Goal: Task Accomplishment & Management: Manage account settings

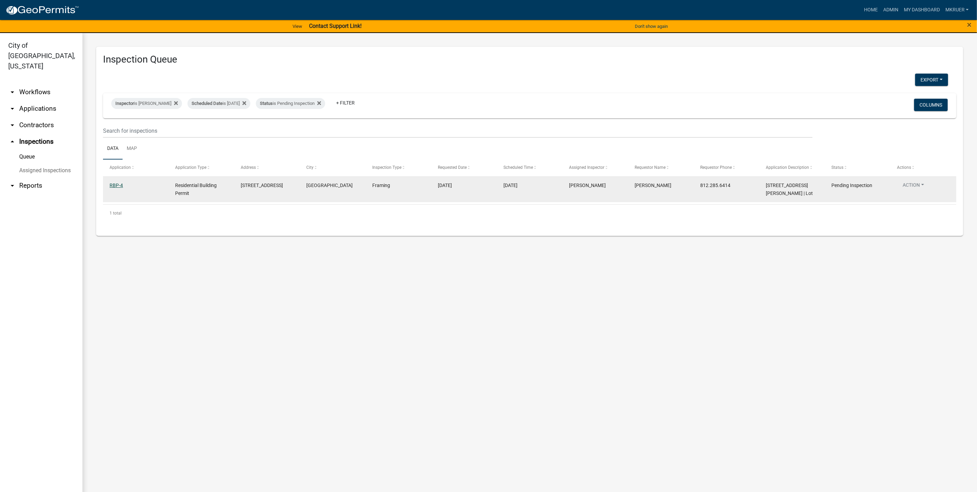
click at [114, 187] on link "RBP-4" at bounding box center [116, 184] width 13 height 5
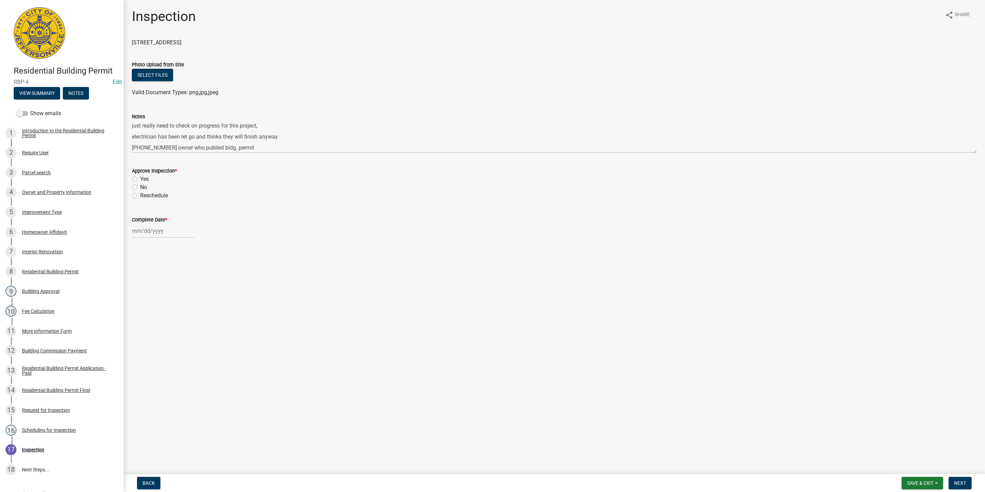
click at [140, 188] on label "No" at bounding box center [143, 187] width 7 height 8
click at [140, 188] on input "No" at bounding box center [142, 185] width 4 height 4
radio input "true"
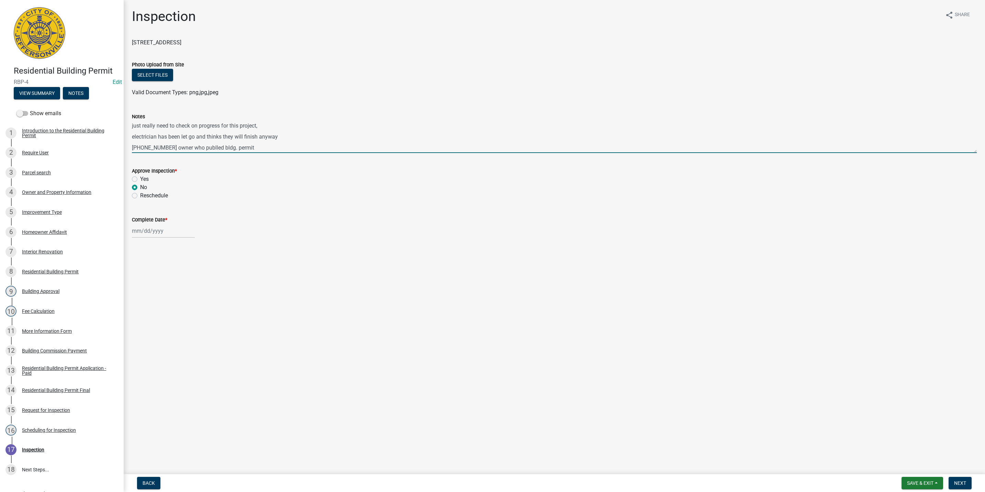
drag, startPoint x: 265, startPoint y: 147, endPoint x: 267, endPoint y: 143, distance: 4.2
click at [266, 145] on textarea "just really need to check on progress for this project, electrician has been le…" at bounding box center [554, 137] width 845 height 32
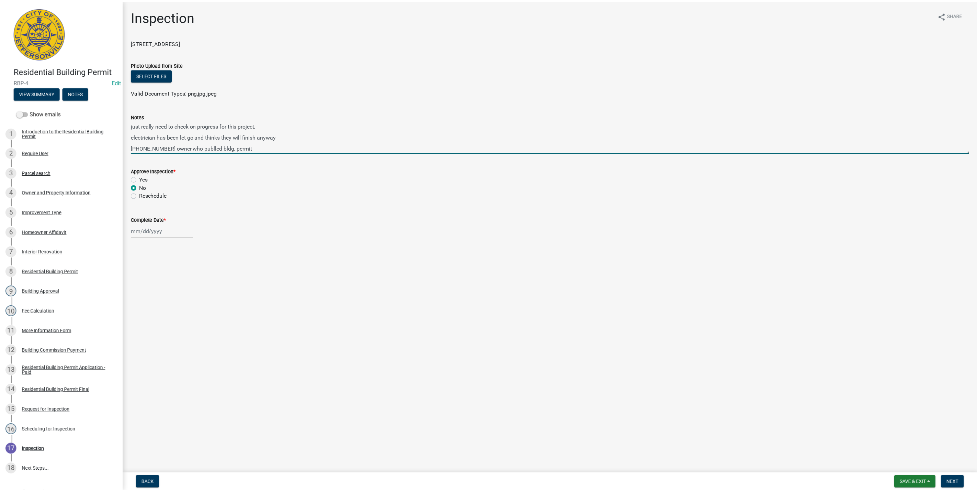
scroll to position [9, 0]
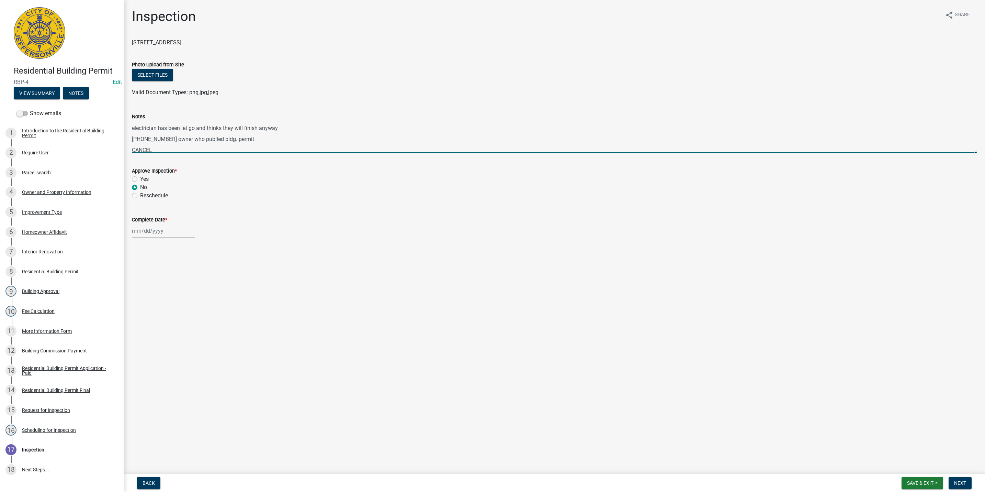
type textarea "just really need to check on progress for this project, electrician has been le…"
select select "9"
select select "2025"
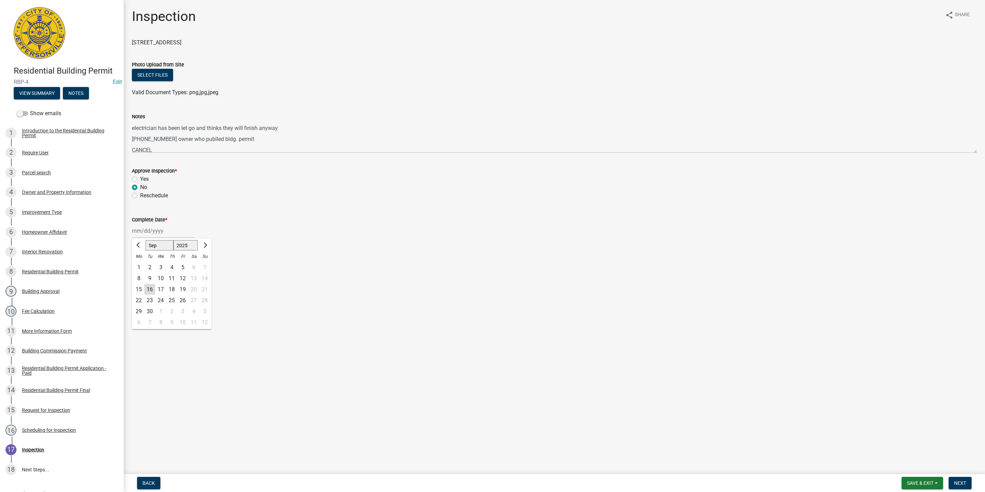
click at [155, 231] on div "[PERSON_NAME] Feb Mar Apr [PERSON_NAME][DATE] Oct Nov [DATE] 1526 1527 1528 152…" at bounding box center [163, 231] width 63 height 14
click at [150, 287] on div "16" at bounding box center [149, 289] width 11 height 11
type input "[DATE]"
click at [964, 481] on span "Next" at bounding box center [960, 482] width 12 height 5
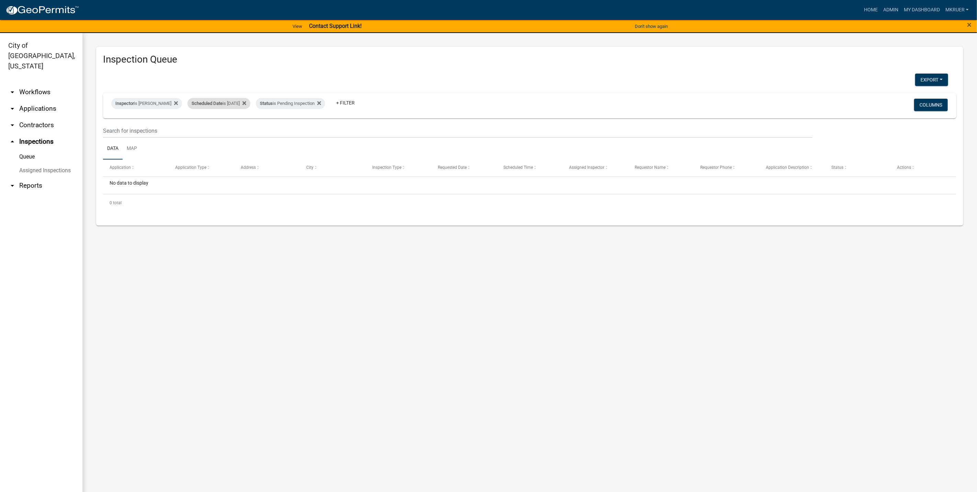
click at [235, 103] on div "Scheduled Date is [DATE]" at bounding box center [219, 103] width 63 height 11
click at [235, 126] on input "[DATE]" at bounding box center [215, 129] width 48 height 14
type input "[DATE]"
